Goal: Task Accomplishment & Management: Manage account settings

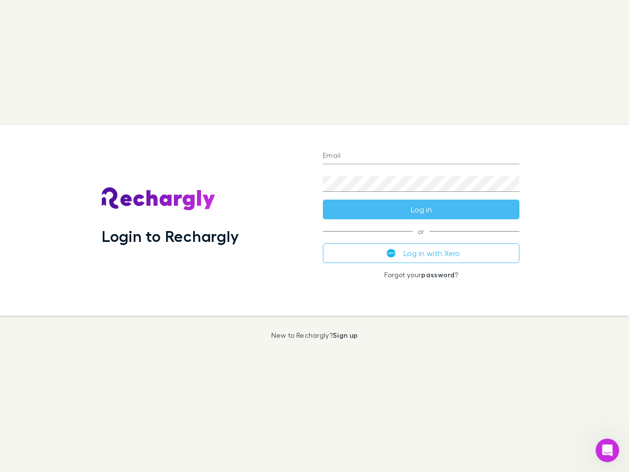
click at [315, 236] on div "Login to Rechargly" at bounding box center [204, 220] width 221 height 191
click at [421, 156] on input "Email" at bounding box center [421, 156] width 197 height 16
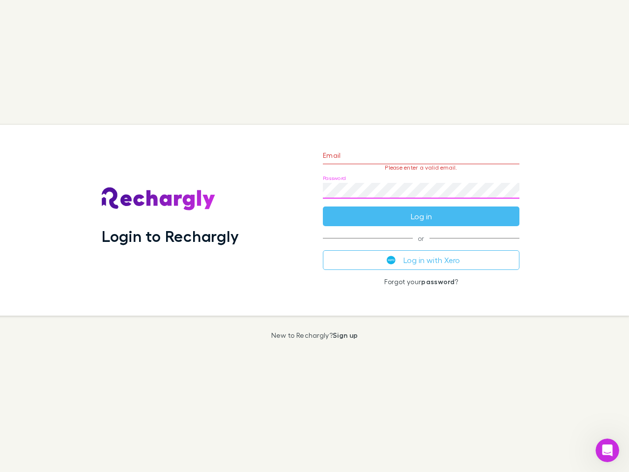
click at [421, 209] on form "Email Please enter a valid email. Password Log in" at bounding box center [421, 184] width 197 height 86
click at [421, 253] on div "Email Please enter a valid email. Password Log in or Log in with Xero Forgot yo…" at bounding box center [421, 220] width 212 height 191
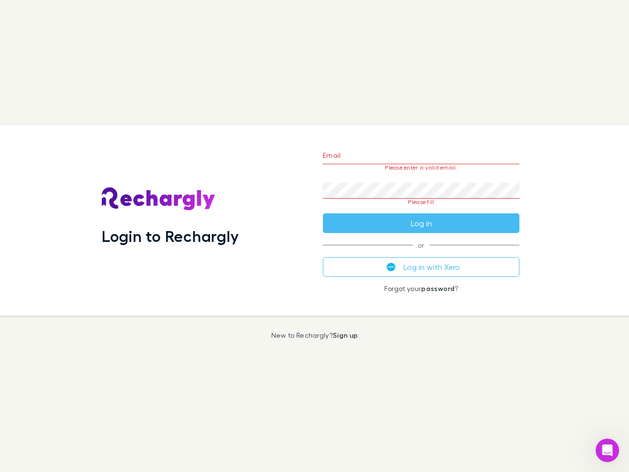
click at [608, 450] on icon "Open Intercom Messenger" at bounding box center [608, 450] width 16 height 16
